Goal: Information Seeking & Learning: Understand process/instructions

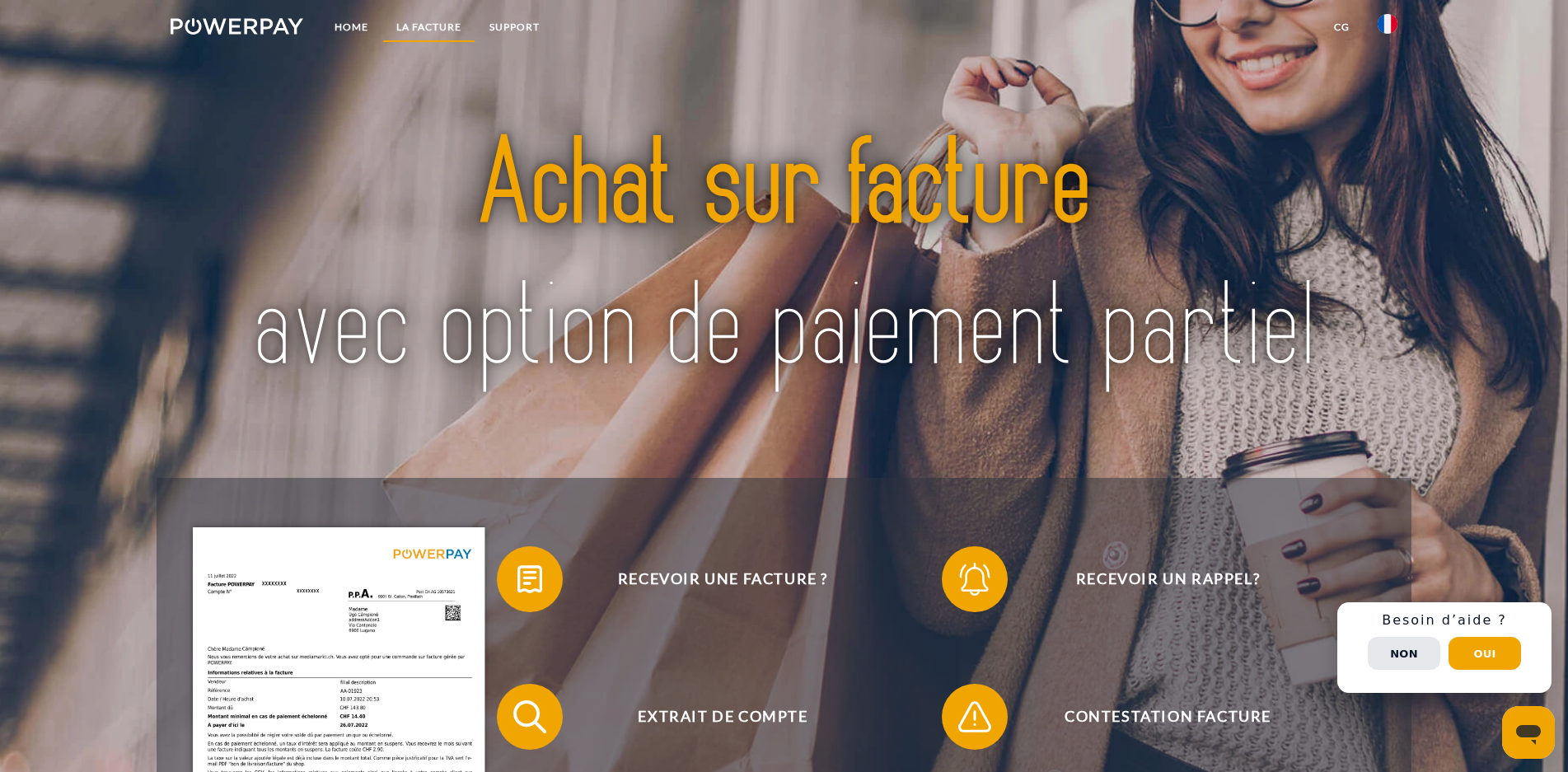
click at [419, 26] on link "LA FACTURE" at bounding box center [429, 27] width 93 height 29
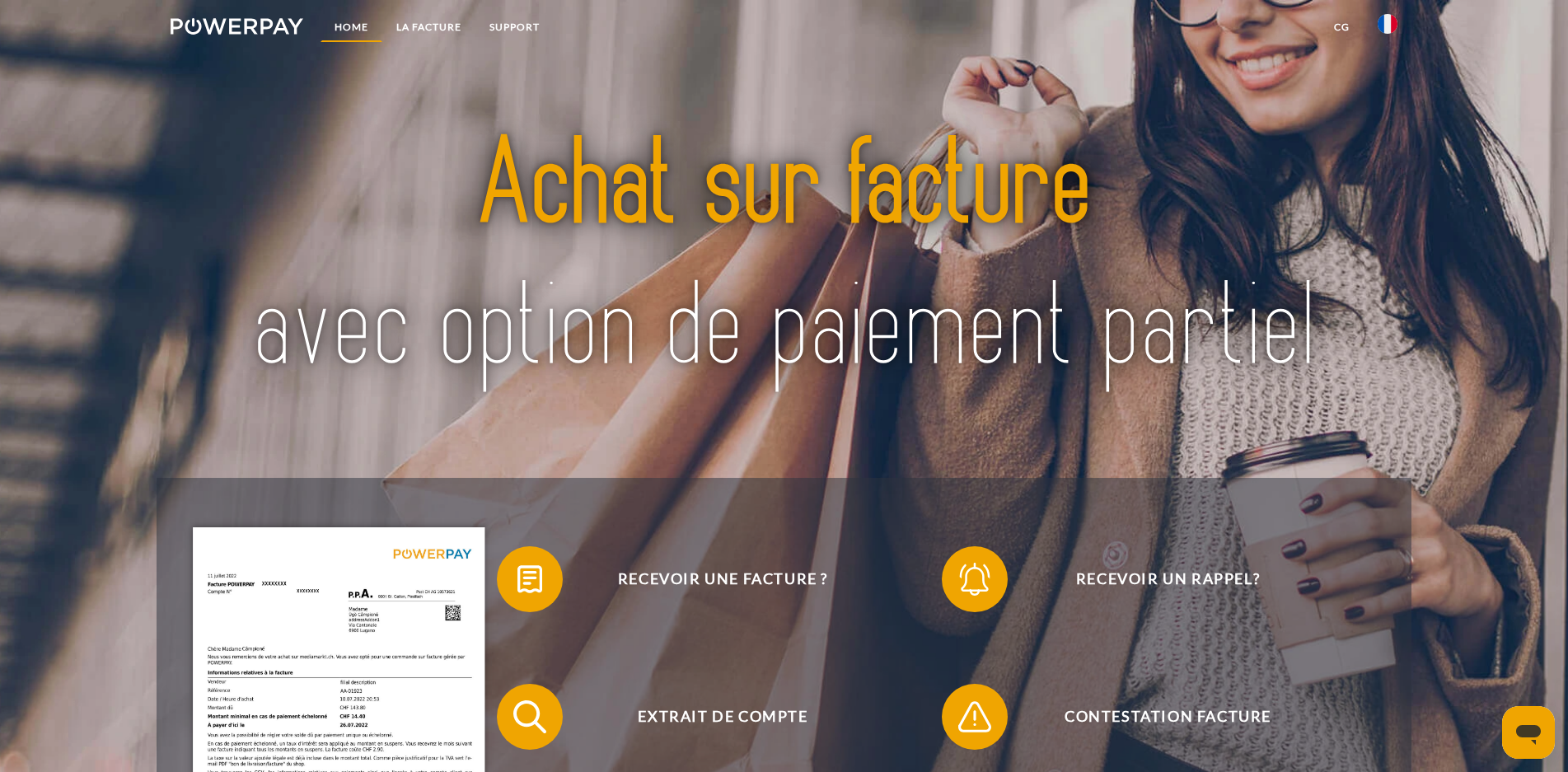
click at [345, 27] on link "Home" at bounding box center [350, 27] width 61 height 29
click at [419, 35] on link "LA FACTURE" at bounding box center [429, 27] width 93 height 29
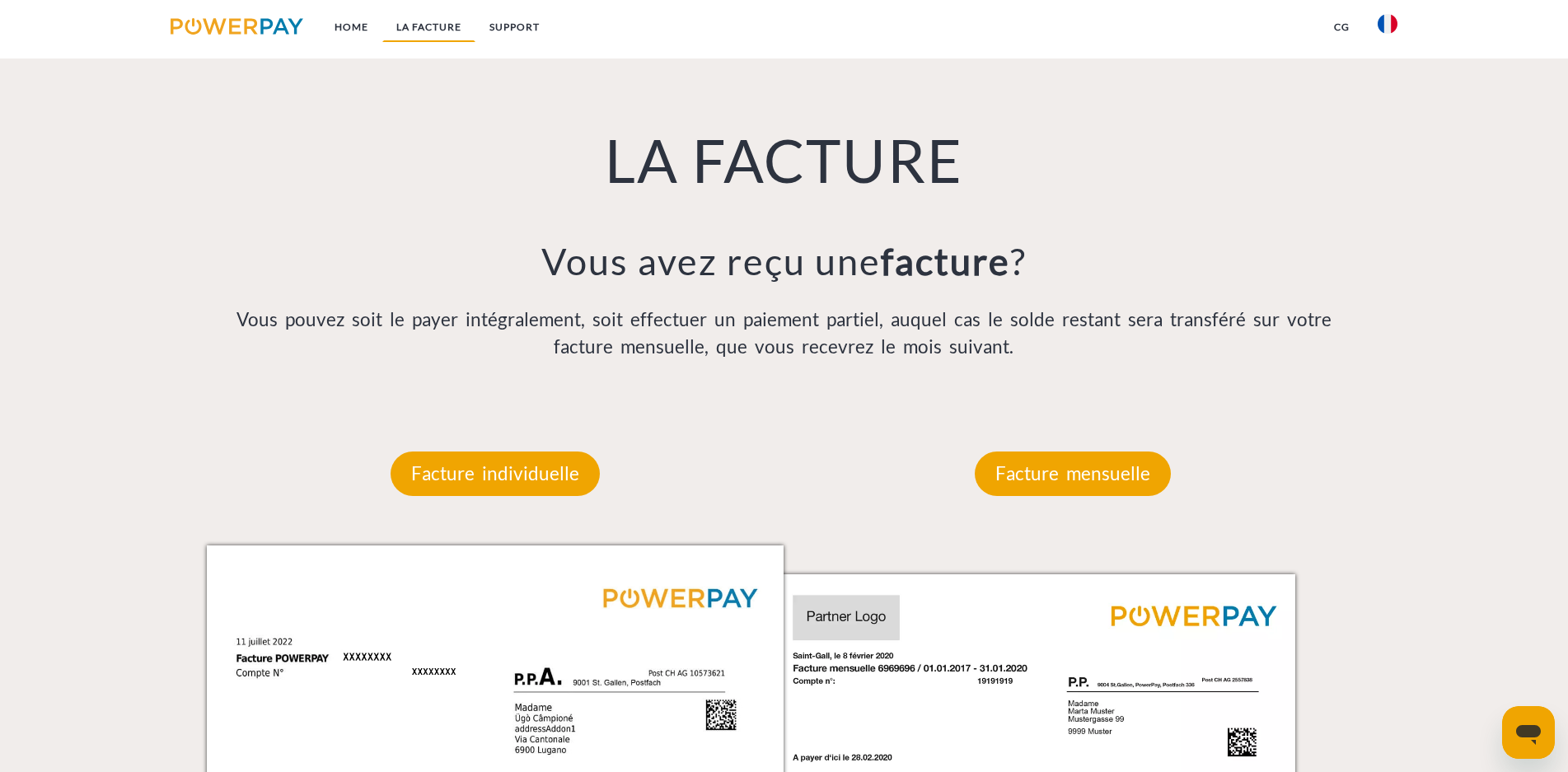
scroll to position [1080, 0]
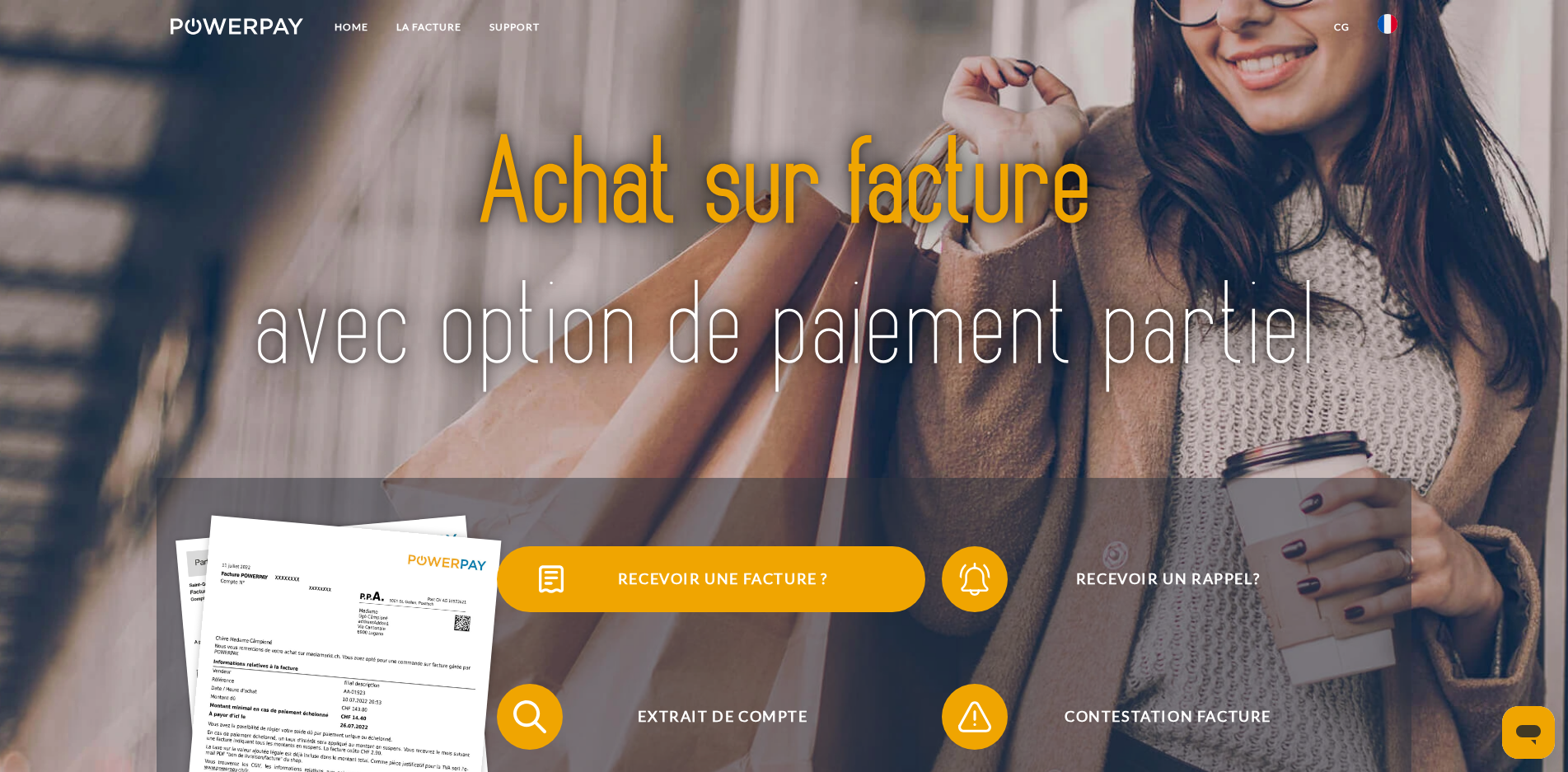
click at [755, 575] on span "Recevoir une facture ?" at bounding box center [723, 579] width 404 height 66
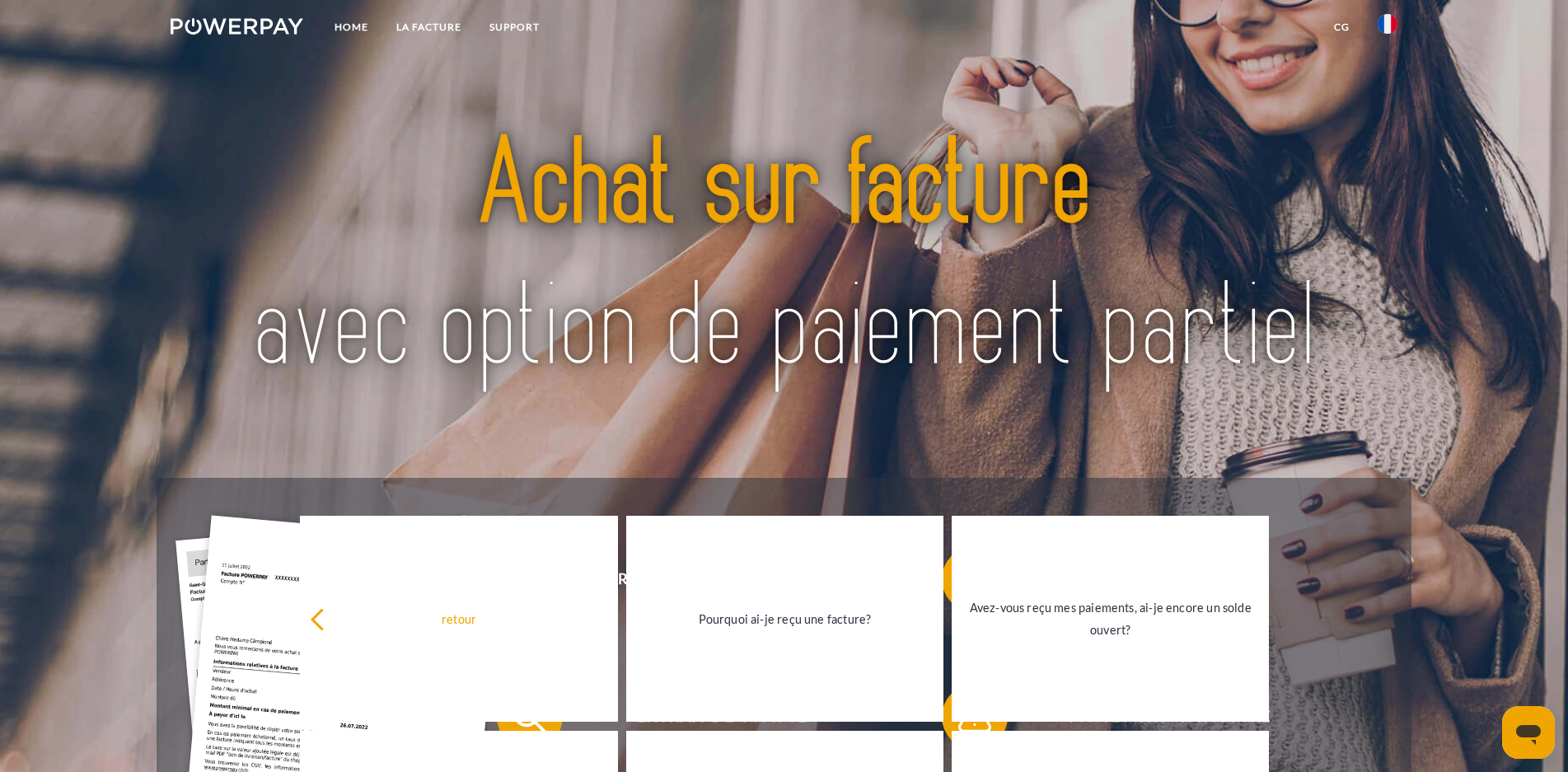
drag, startPoint x: 1392, startPoint y: 479, endPoint x: 1223, endPoint y: 338, distance: 220.1
click at [1391, 475] on div at bounding box center [783, 259] width 1254 height 440
click at [427, 25] on link "LA FACTURE" at bounding box center [429, 27] width 93 height 29
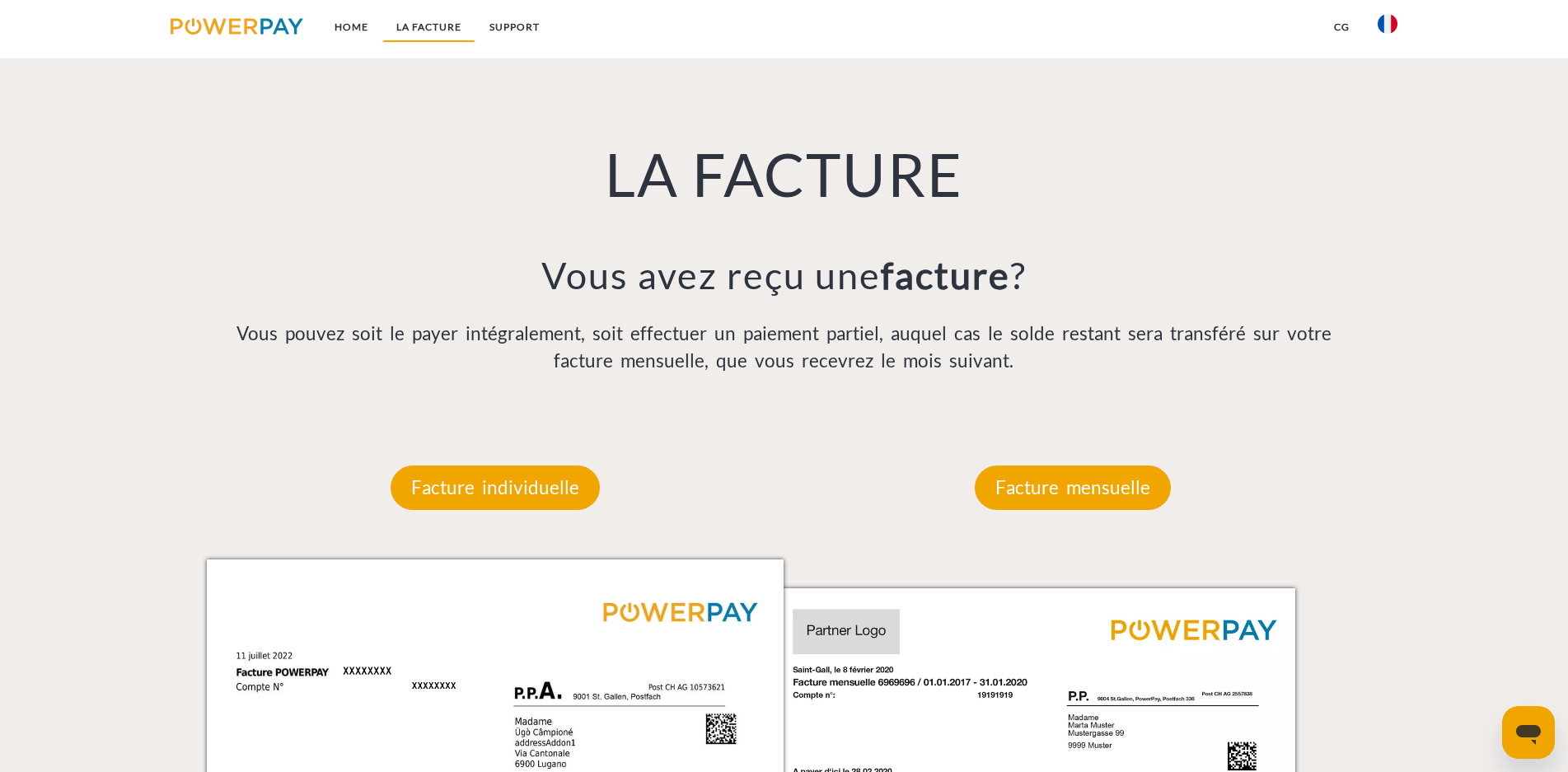
scroll to position [1080, 0]
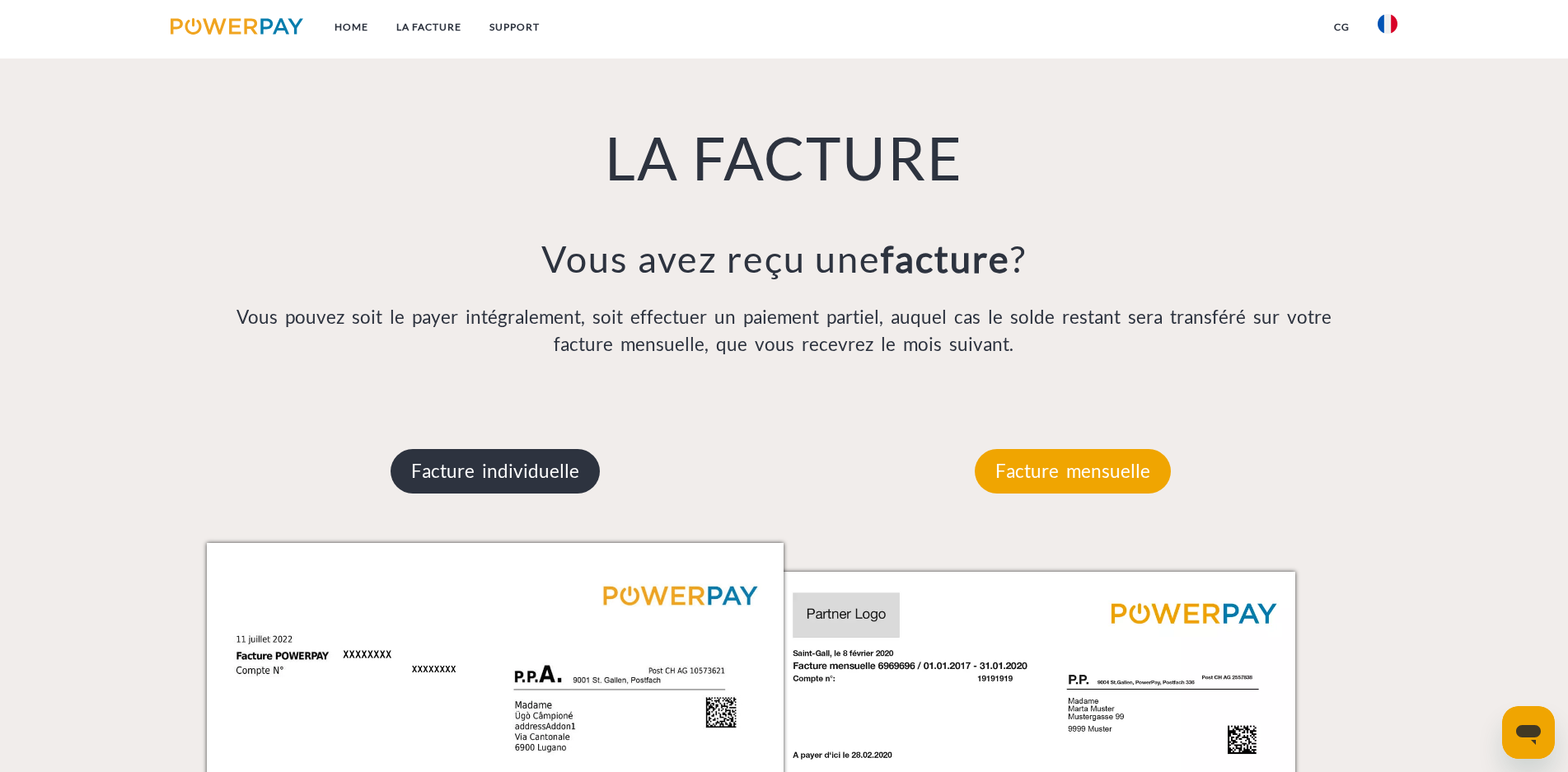
click at [581, 476] on p "Facture individuelle" at bounding box center [495, 471] width 209 height 44
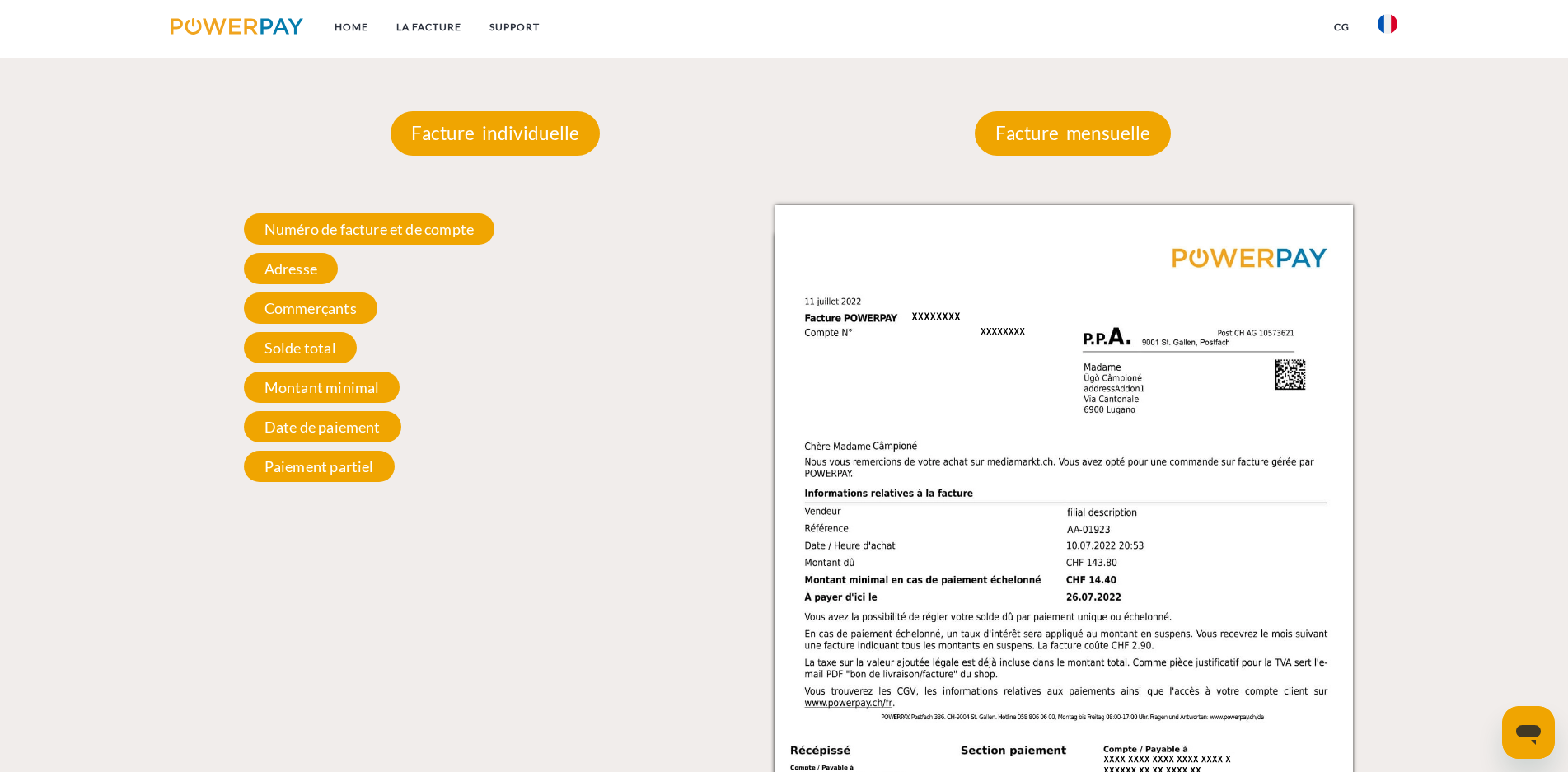
scroll to position [1406, 0]
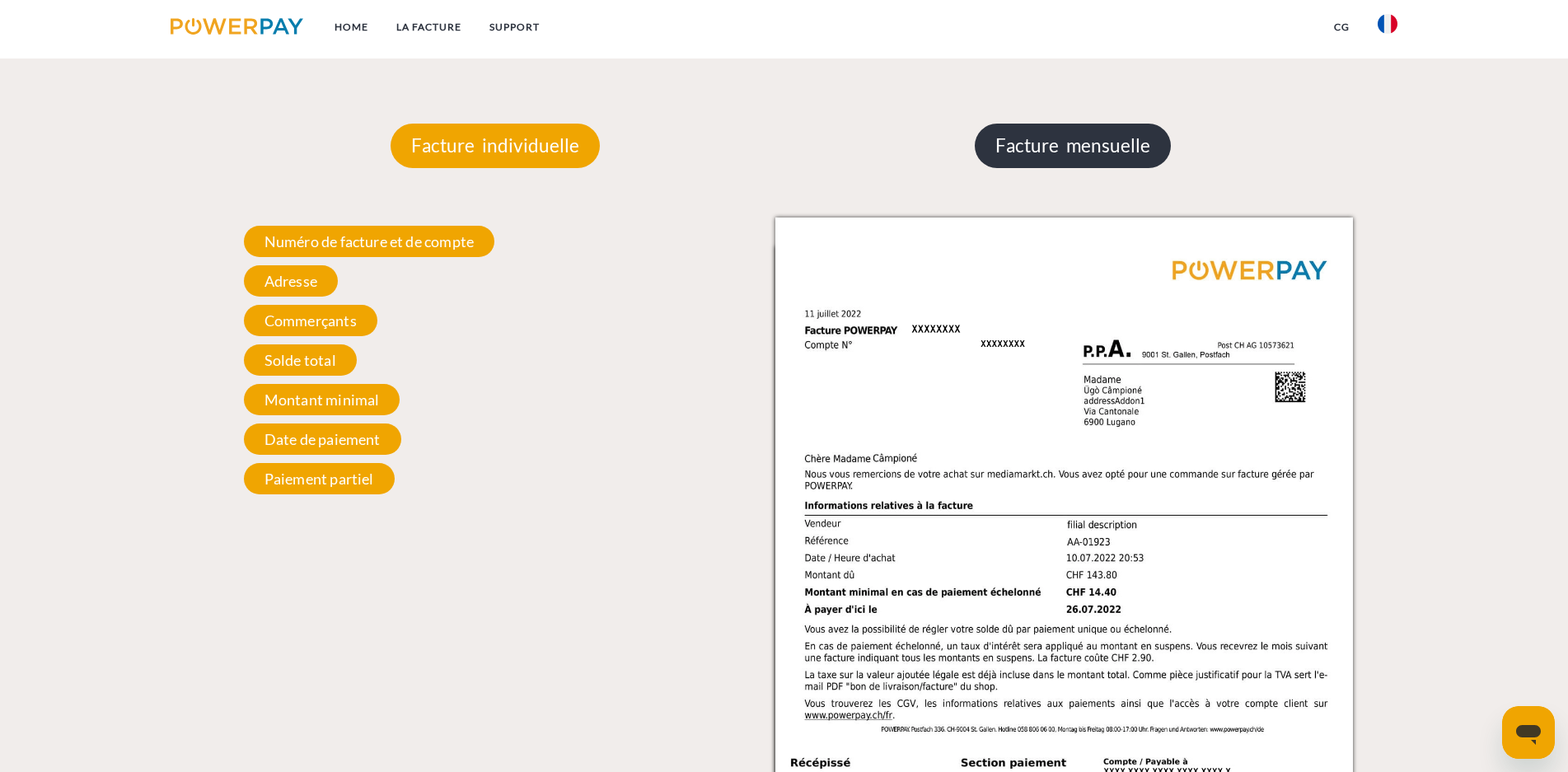
click at [1076, 147] on p "Facture mensuelle" at bounding box center [1073, 145] width 196 height 44
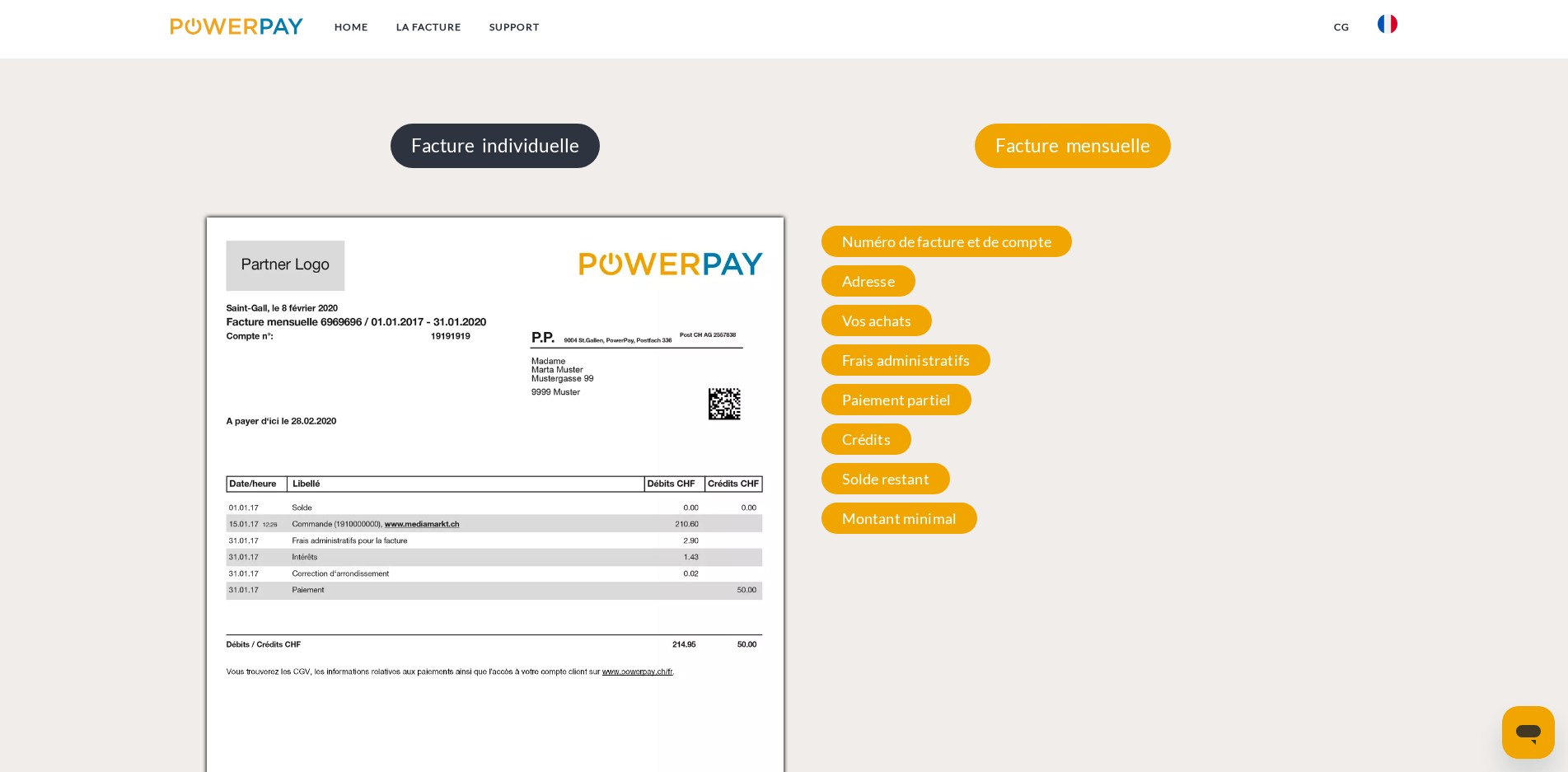
click at [480, 164] on p "Facture individuelle" at bounding box center [495, 145] width 209 height 44
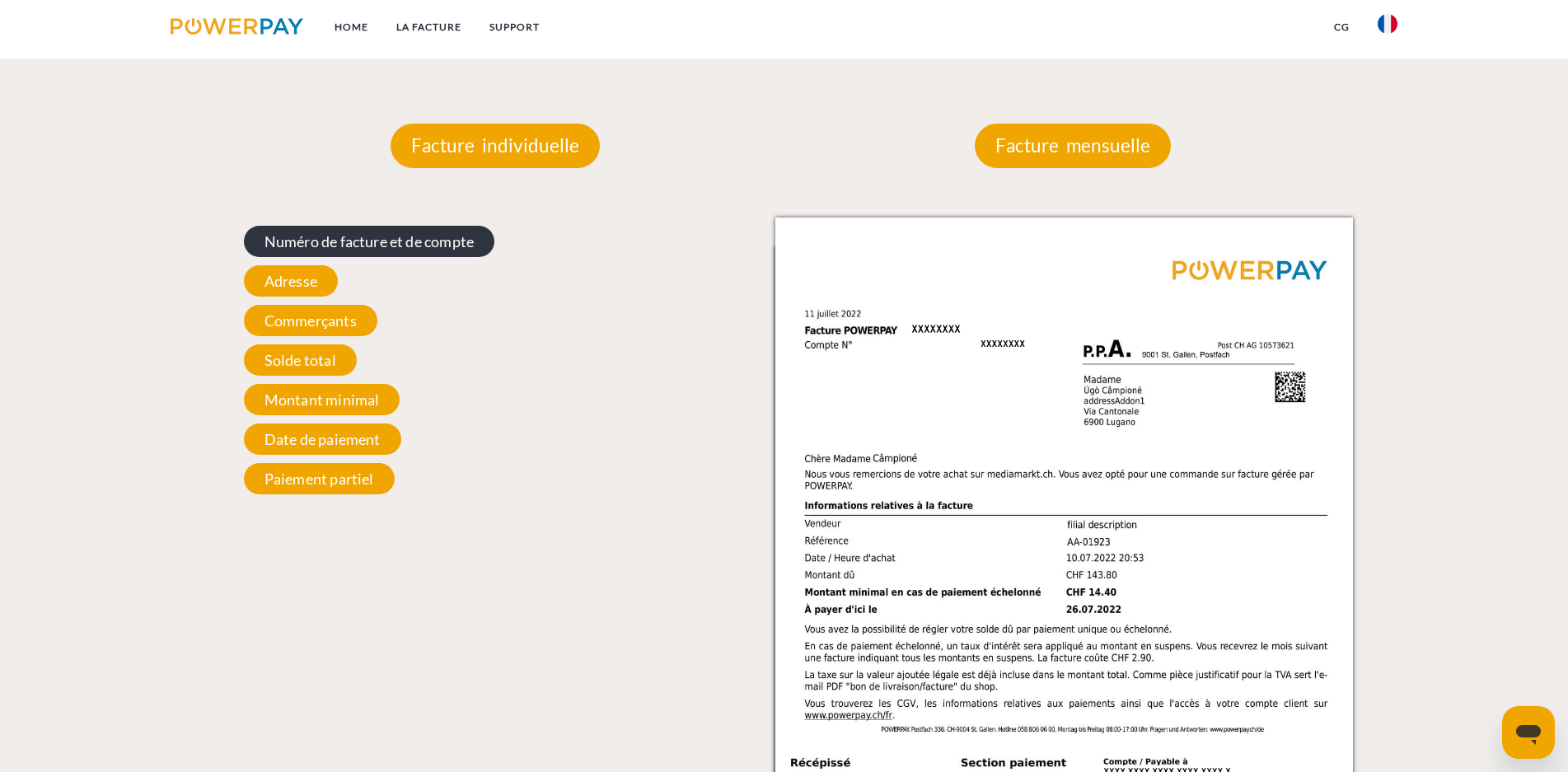
click at [383, 248] on span "Numéro de facture et de compte" at bounding box center [370, 241] width 251 height 31
